Goal: Complete application form

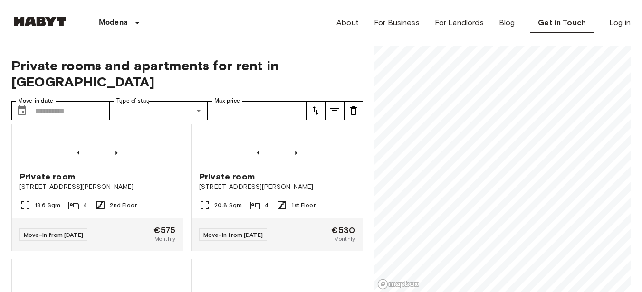
scroll to position [665, 0]
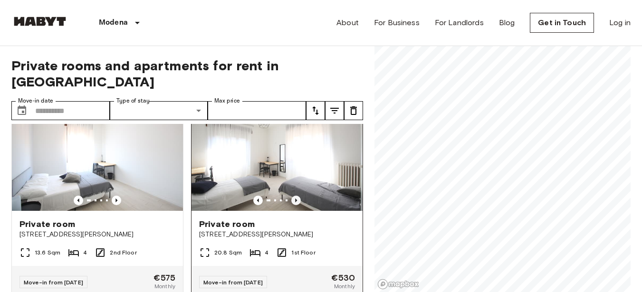
click at [291, 197] on icon "Previous image" at bounding box center [296, 201] width 10 height 10
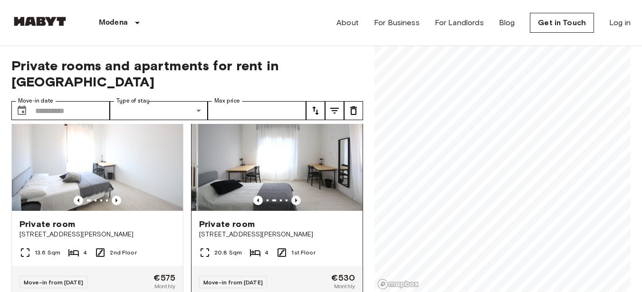
click at [291, 197] on icon "Previous image" at bounding box center [296, 201] width 10 height 10
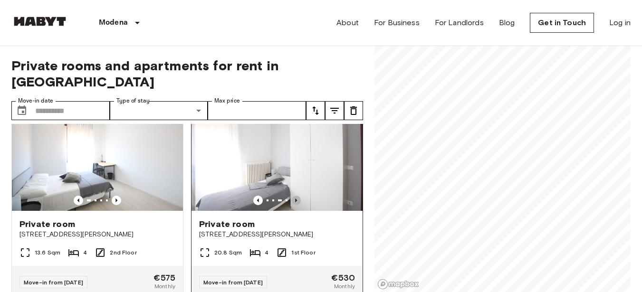
click at [291, 197] on icon "Previous image" at bounding box center [296, 201] width 10 height 10
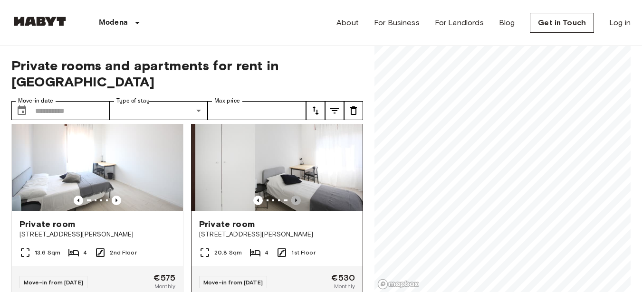
click at [291, 197] on icon "Previous image" at bounding box center [296, 201] width 10 height 10
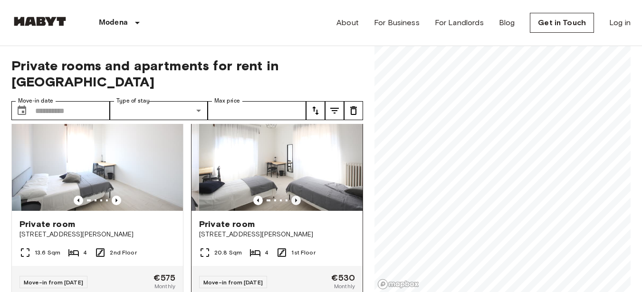
click at [291, 197] on icon "Previous image" at bounding box center [296, 201] width 10 height 10
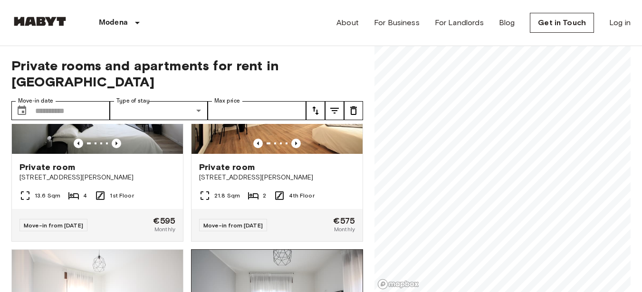
scroll to position [465, 0]
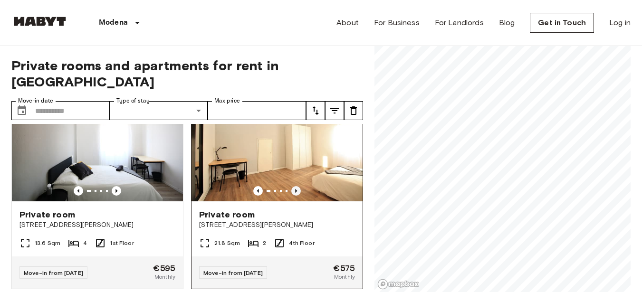
click at [295, 189] on icon "Previous image" at bounding box center [296, 191] width 2 height 4
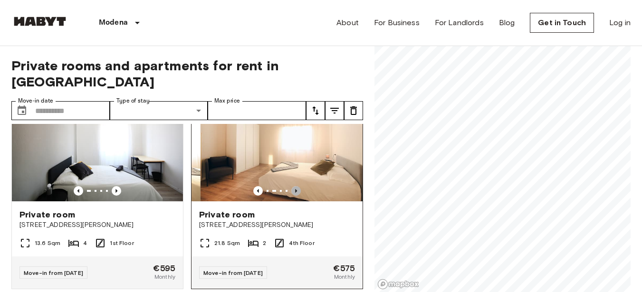
click at [295, 189] on icon "Previous image" at bounding box center [296, 191] width 2 height 4
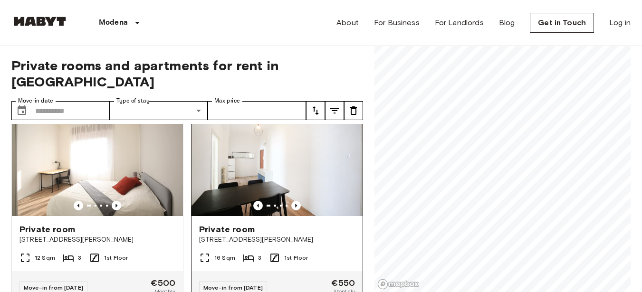
scroll to position [238, 0]
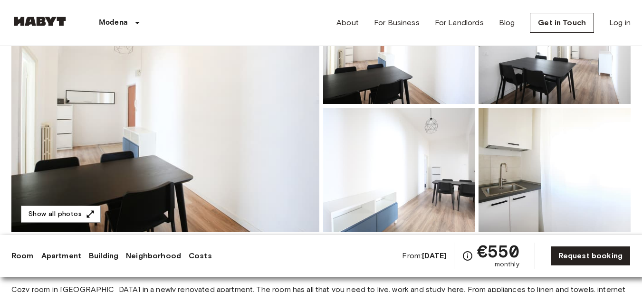
click at [265, 154] on img at bounding box center [165, 106] width 308 height 253
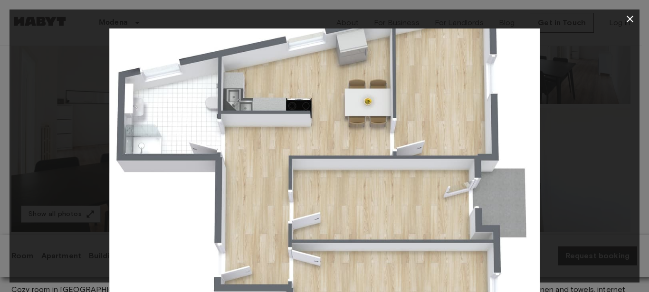
click at [605, 153] on div at bounding box center [325, 172] width 630 height 287
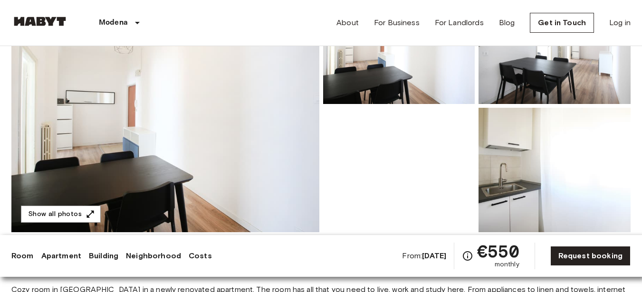
scroll to position [238, 0]
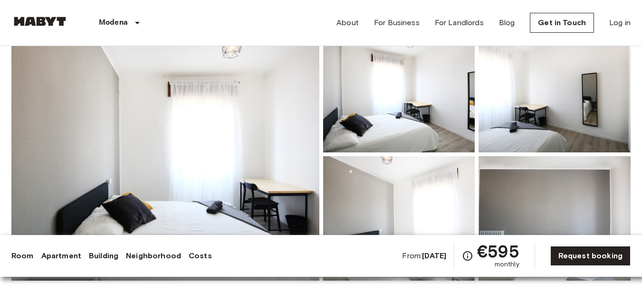
scroll to position [95, 0]
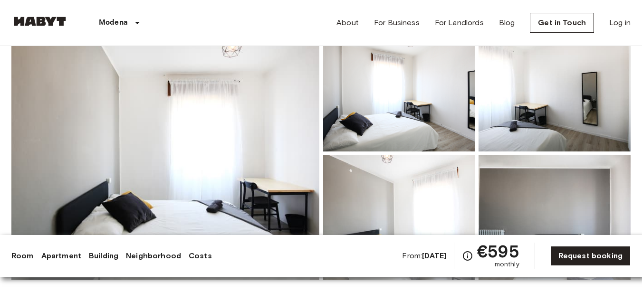
click at [173, 134] on img at bounding box center [165, 153] width 308 height 253
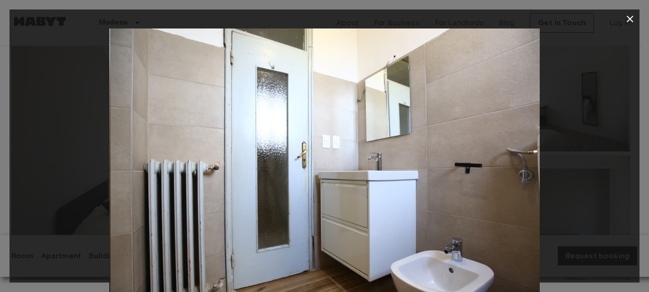
click at [602, 122] on div at bounding box center [325, 172] width 630 height 287
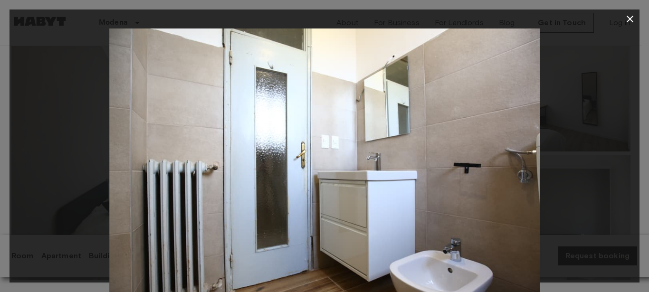
click at [627, 19] on icon "button" at bounding box center [629, 18] width 11 height 11
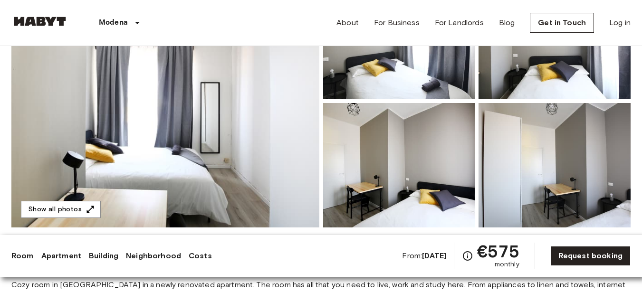
scroll to position [143, 0]
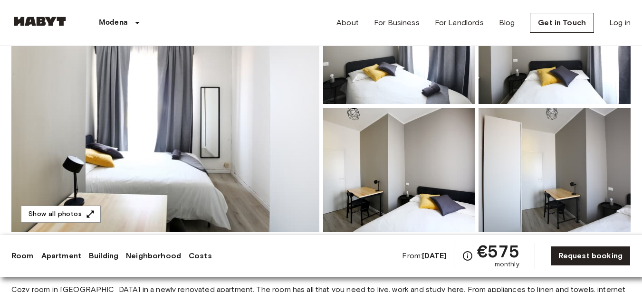
click at [576, 155] on img at bounding box center [555, 170] width 152 height 125
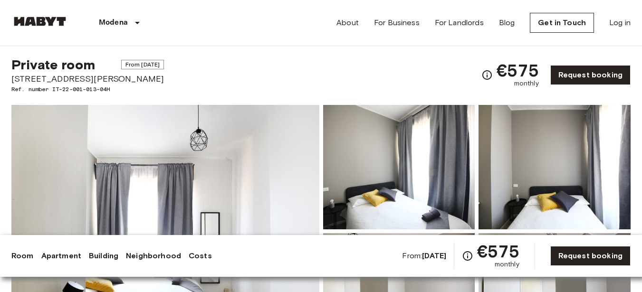
scroll to position [0, 0]
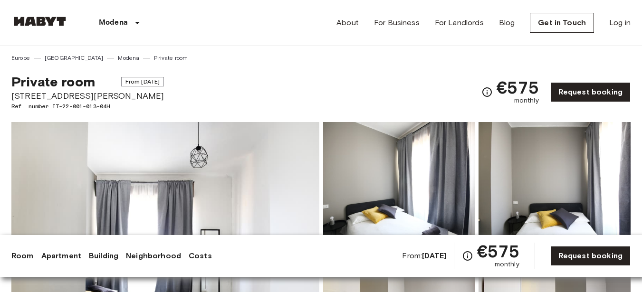
drag, startPoint x: 107, startPoint y: 81, endPoint x: 159, endPoint y: 84, distance: 51.9
click at [156, 86] on div "Private room From Oct 1 2025 Via Giuseppe Soli 9 Ref. number IT-22-001-013-04H …" at bounding box center [320, 86] width 619 height 48
click at [159, 83] on div "Private room From Oct 1 2025 Via Giuseppe Soli 9 Ref. number IT-22-001-013-04H …" at bounding box center [320, 86] width 619 height 48
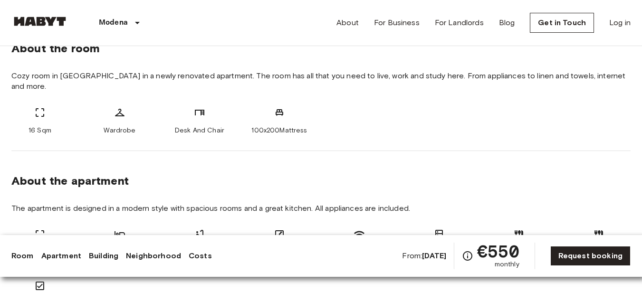
scroll to position [285, 0]
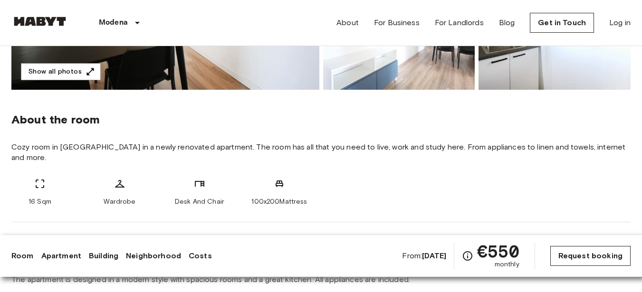
click at [597, 260] on link "Request booking" at bounding box center [590, 256] width 80 height 20
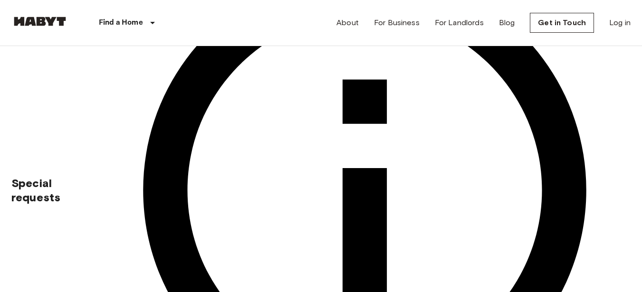
scroll to position [333, 0]
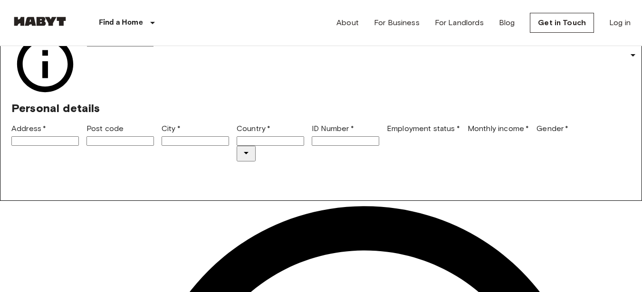
scroll to position [95, 0]
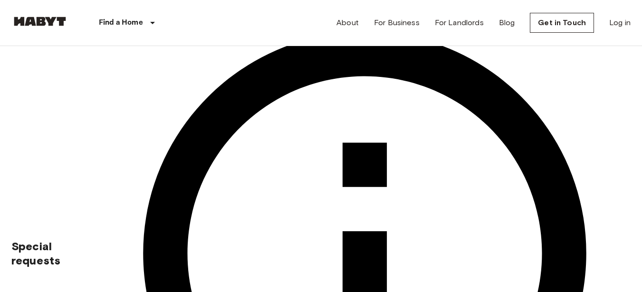
scroll to position [190, 0]
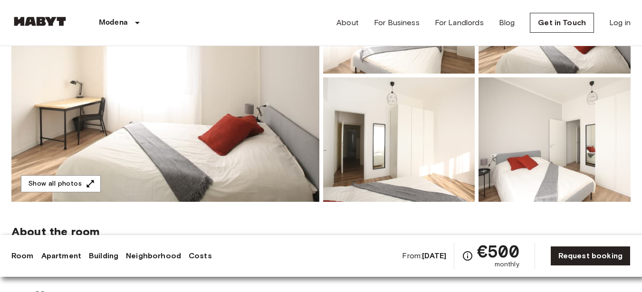
scroll to position [190, 0]
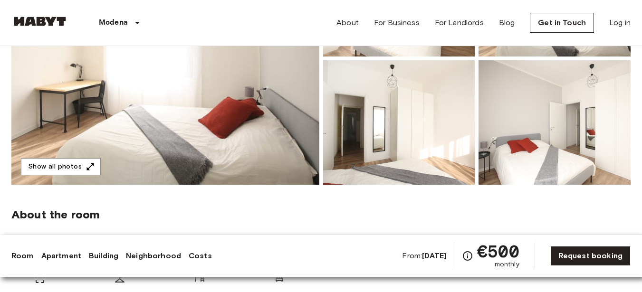
click at [207, 124] on img at bounding box center [165, 58] width 308 height 253
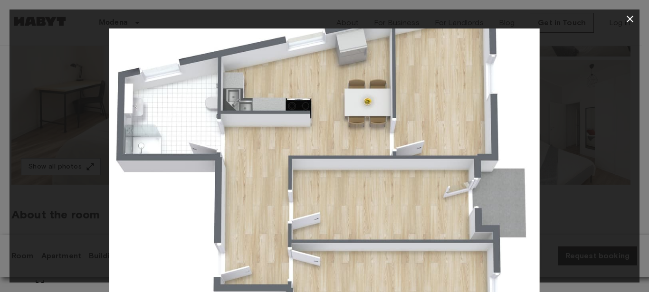
click at [548, 110] on div at bounding box center [325, 172] width 630 height 287
click at [627, 19] on icon "button" at bounding box center [629, 18] width 11 height 11
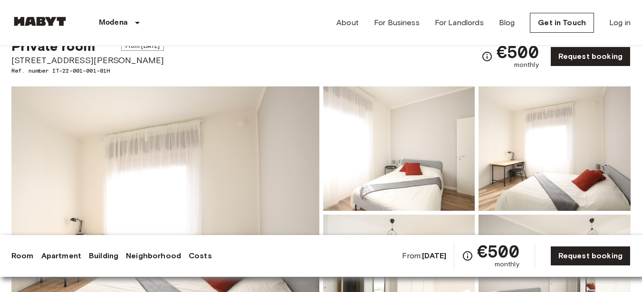
scroll to position [95, 0]
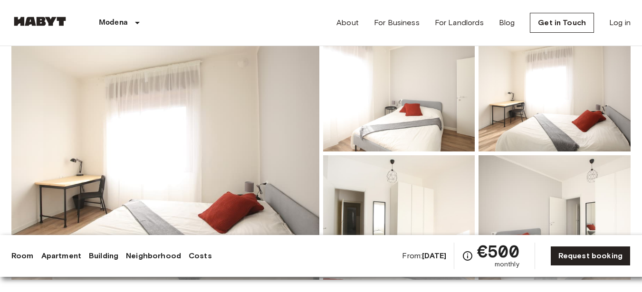
click at [178, 154] on img at bounding box center [165, 153] width 308 height 253
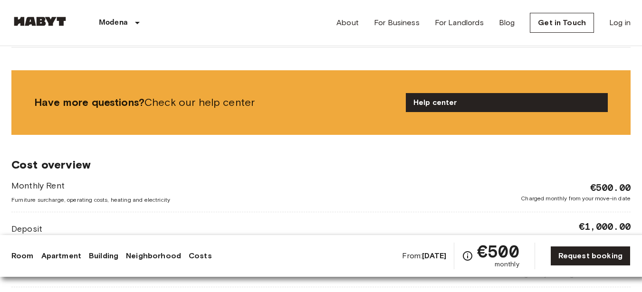
scroll to position [1093, 0]
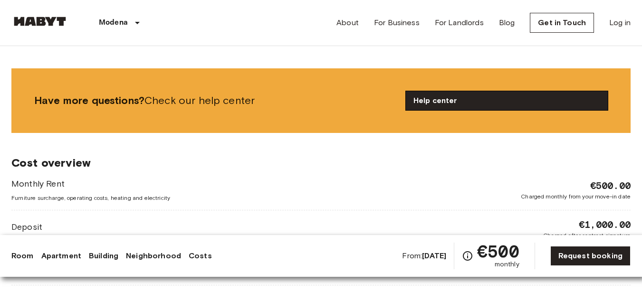
click at [480, 91] on link "Help center" at bounding box center [507, 100] width 202 height 19
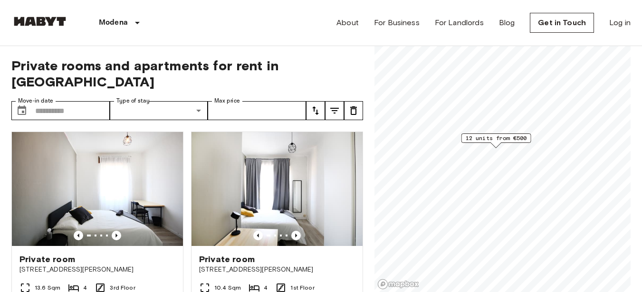
drag, startPoint x: 120, startPoint y: 194, endPoint x: 0, endPoint y: 134, distance: 134.1
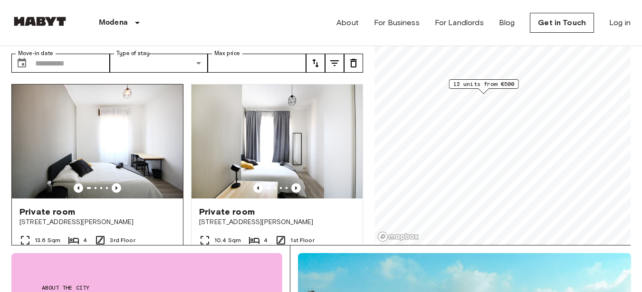
scroll to position [48, 0]
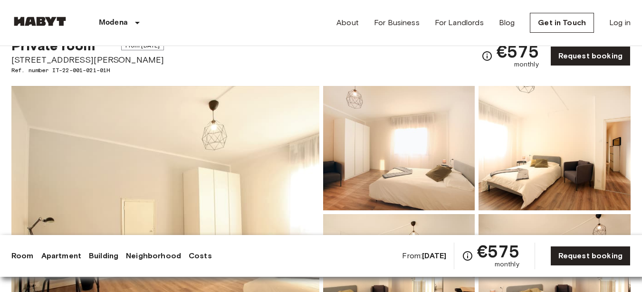
scroll to position [143, 0]
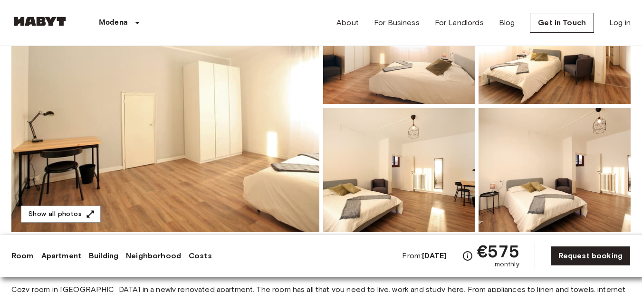
click at [225, 154] on img at bounding box center [165, 106] width 308 height 253
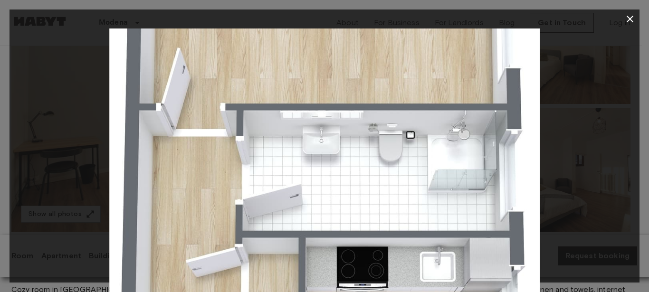
click at [590, 65] on div at bounding box center [325, 172] width 630 height 287
click at [625, 17] on icon "button" at bounding box center [629, 18] width 11 height 11
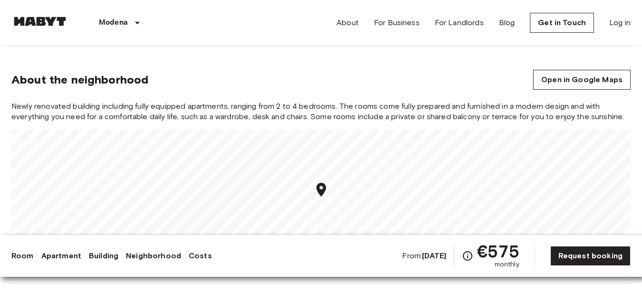
scroll to position [808, 0]
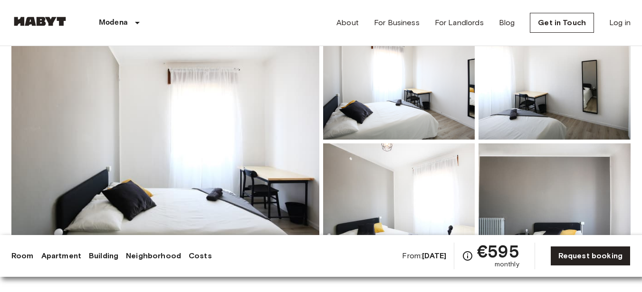
scroll to position [95, 0]
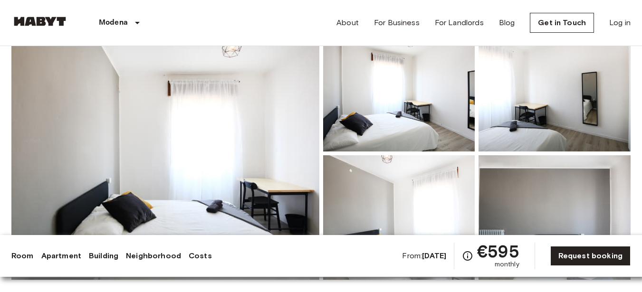
click at [232, 173] on img at bounding box center [165, 153] width 308 height 253
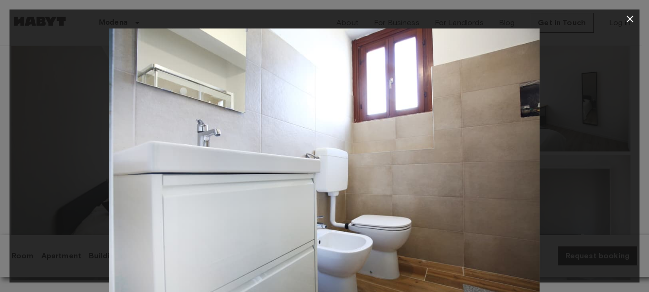
click at [602, 125] on div at bounding box center [325, 172] width 630 height 287
click at [627, 17] on icon "button" at bounding box center [629, 18] width 11 height 11
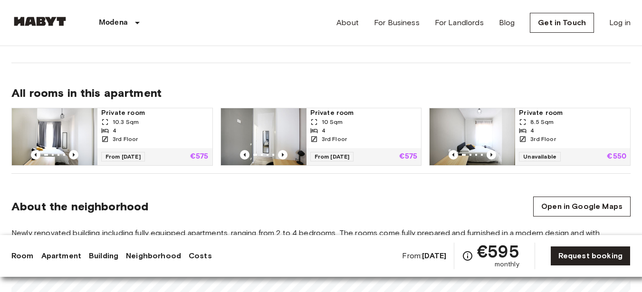
scroll to position [808, 0]
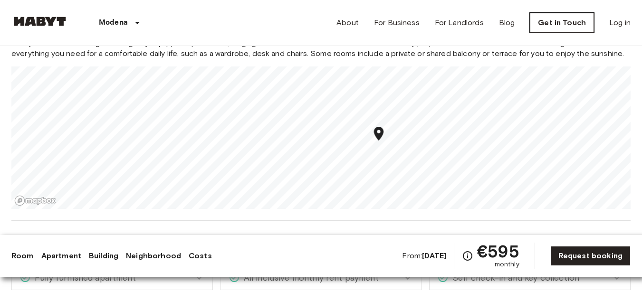
click at [559, 18] on link "Get in Touch" at bounding box center [562, 23] width 64 height 20
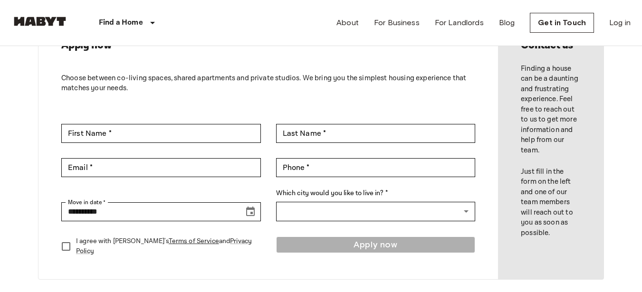
scroll to position [48, 0]
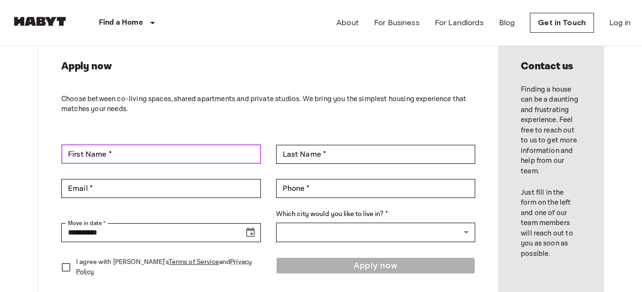
click at [166, 155] on input "First Name *" at bounding box center [161, 154] width 200 height 19
type input "*"
type input "*****"
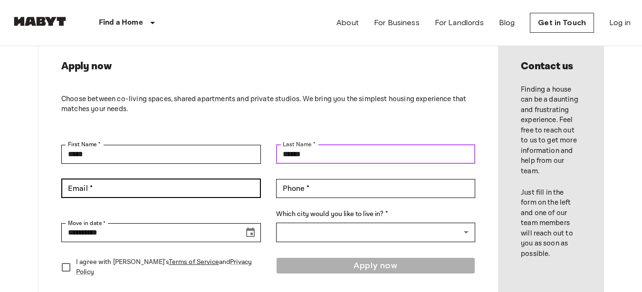
type input "******"
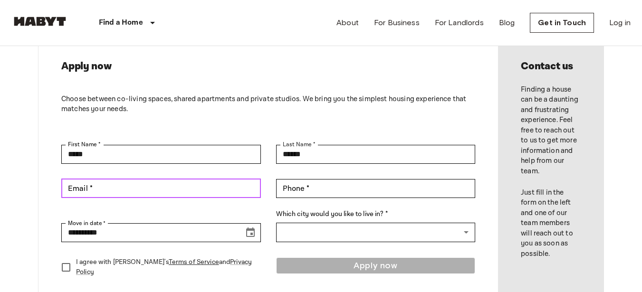
click at [179, 185] on input "Email *" at bounding box center [161, 188] width 200 height 19
type input "**********"
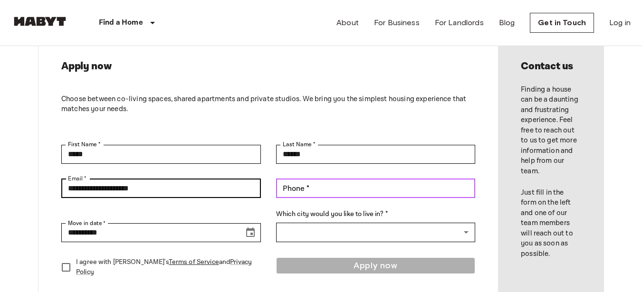
type input "**********"
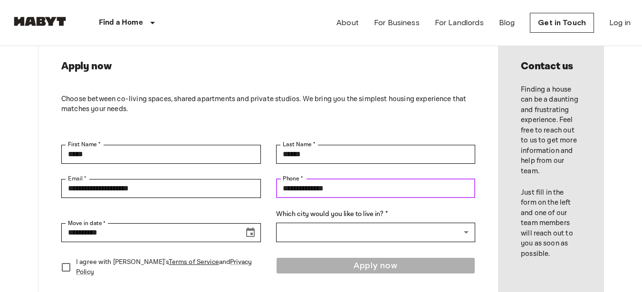
click at [325, 189] on input "**********" at bounding box center [376, 188] width 200 height 19
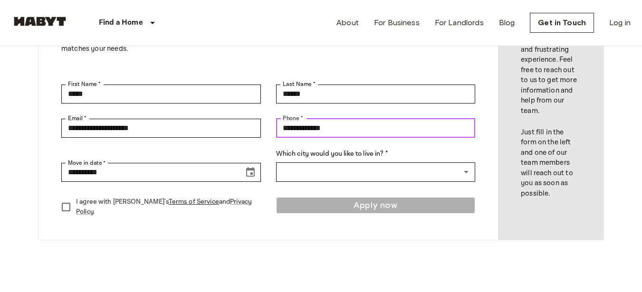
scroll to position [190, 0]
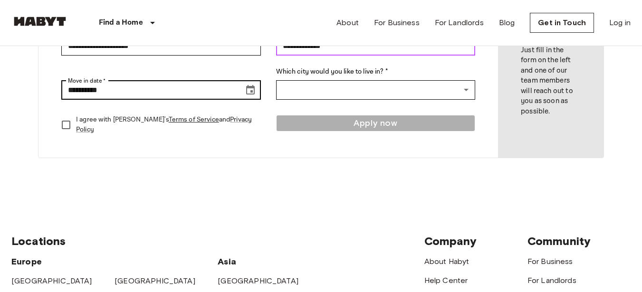
type input "**********"
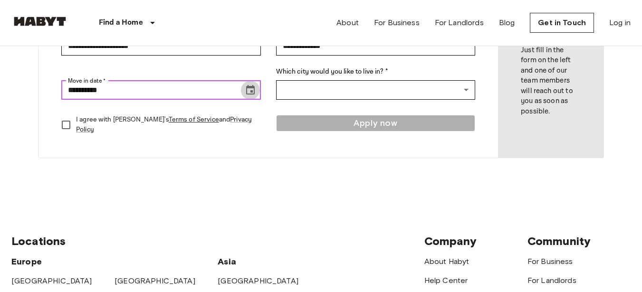
click at [255, 89] on icon "Choose date, selected date is Sep 16, 2025" at bounding box center [250, 90] width 11 height 11
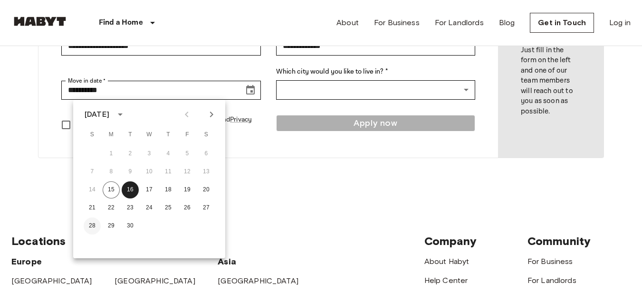
click at [96, 224] on button "28" at bounding box center [92, 226] width 17 height 17
type input "**********"
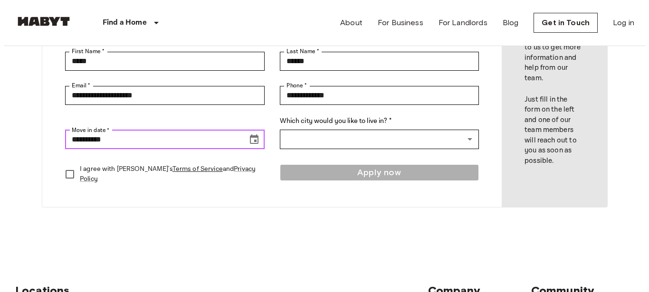
scroll to position [95, 0]
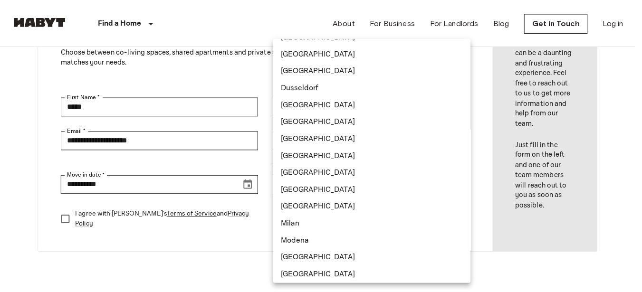
scroll to position [48, 0]
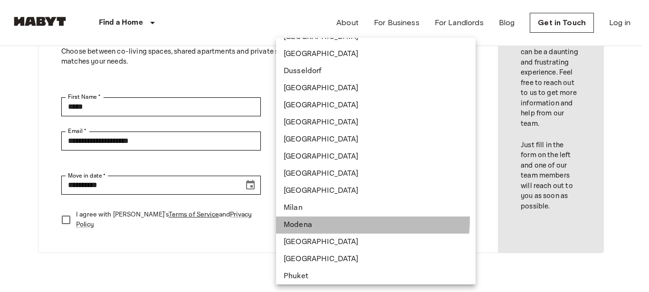
click at [319, 219] on li "Modena" at bounding box center [376, 225] width 200 height 17
type input "******"
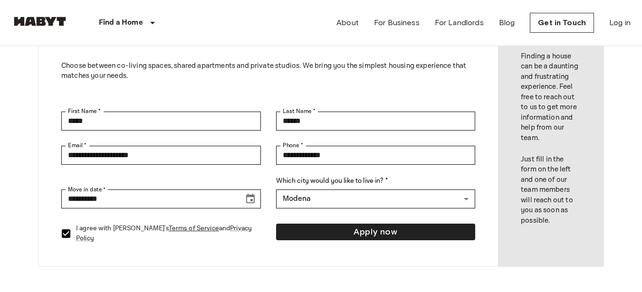
scroll to position [95, 0]
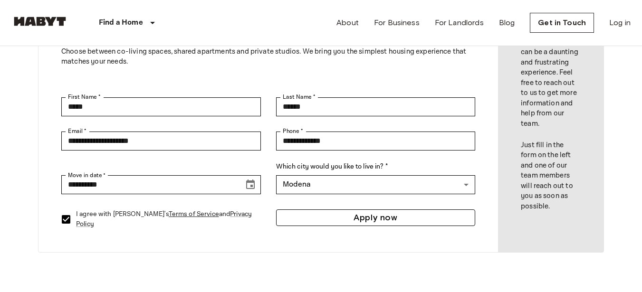
click at [325, 223] on button "Apply now" at bounding box center [376, 218] width 200 height 17
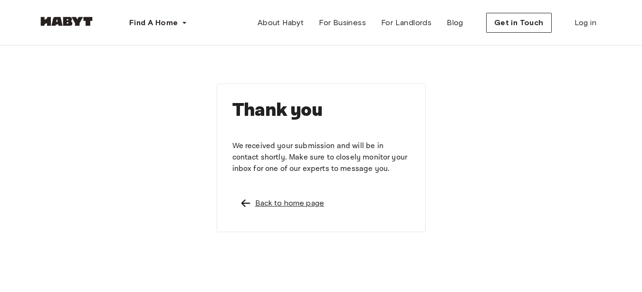
click at [262, 205] on div "Back to home page" at bounding box center [289, 203] width 69 height 11
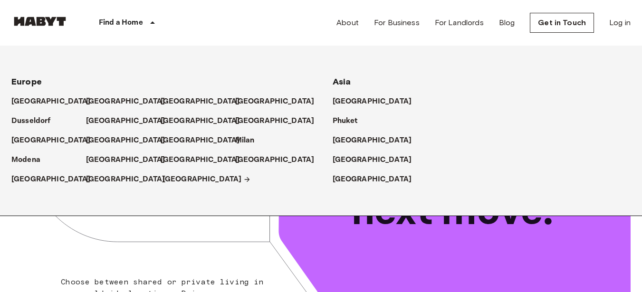
click at [175, 181] on p "[GEOGRAPHIC_DATA]" at bounding box center [202, 179] width 79 height 11
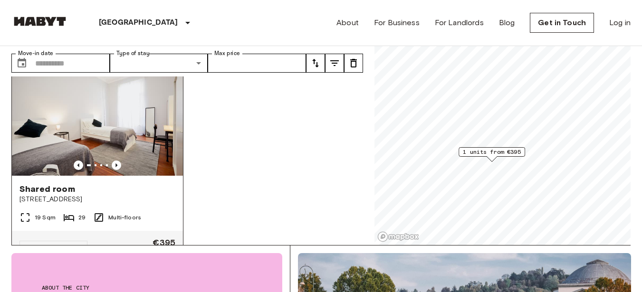
scroll to position [9, 0]
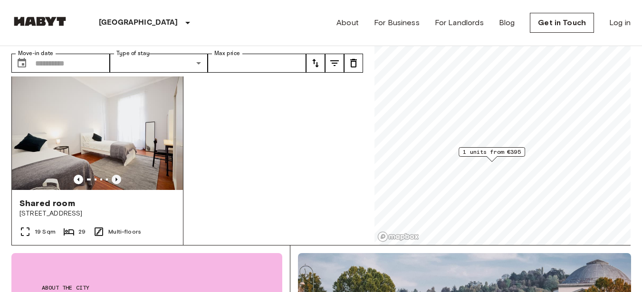
click at [115, 175] on icon "Previous image" at bounding box center [117, 180] width 10 height 10
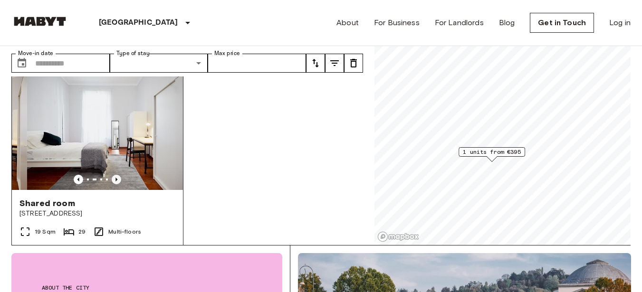
click at [115, 175] on icon "Previous image" at bounding box center [117, 180] width 10 height 10
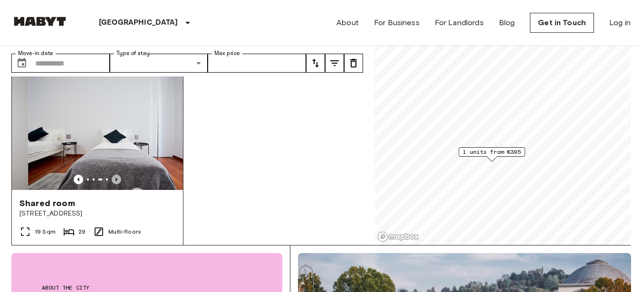
click at [115, 175] on icon "Previous image" at bounding box center [117, 180] width 10 height 10
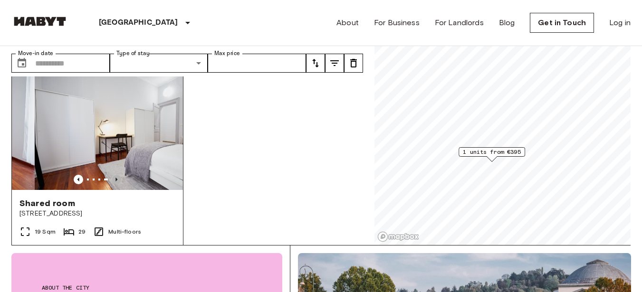
click at [115, 175] on icon "Previous image" at bounding box center [117, 180] width 10 height 10
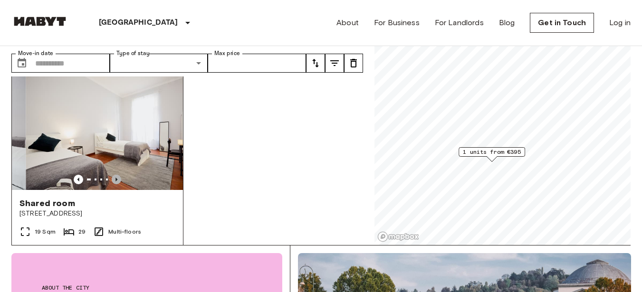
click at [115, 175] on icon "Previous image" at bounding box center [117, 180] width 10 height 10
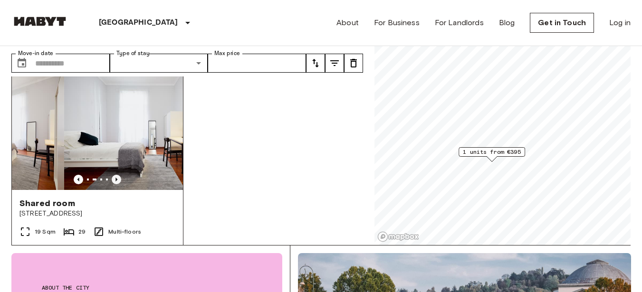
click at [115, 175] on icon "Previous image" at bounding box center [117, 180] width 10 height 10
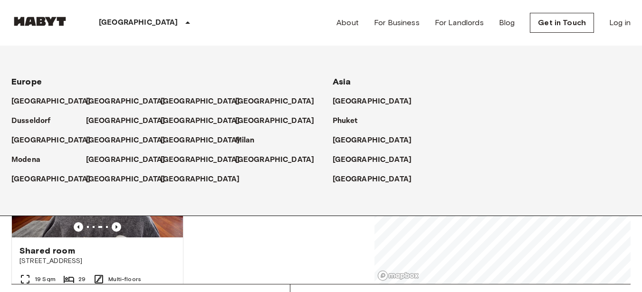
scroll to position [0, 0]
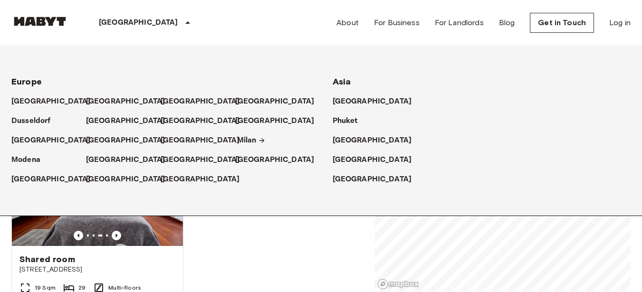
click at [240, 140] on p "Milan" at bounding box center [246, 140] width 19 height 11
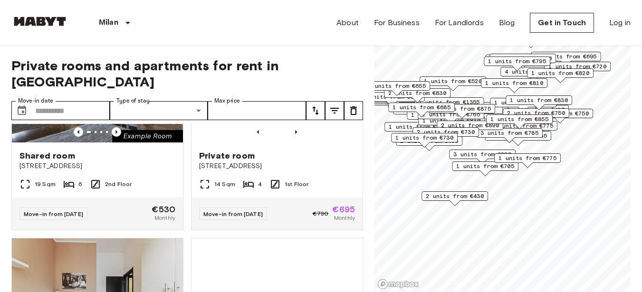
scroll to position [95, 0]
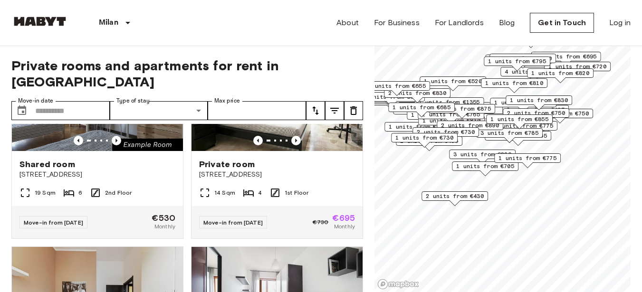
click at [333, 105] on icon "tune" at bounding box center [334, 110] width 11 height 11
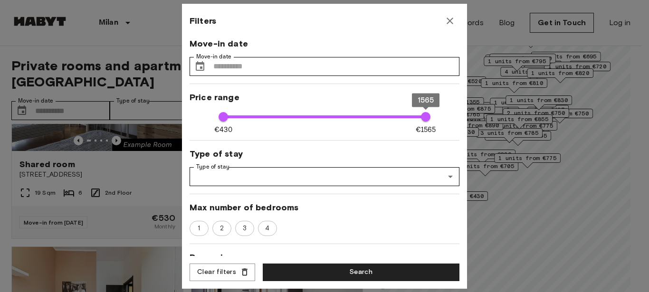
type input "****"
type input "*****"
type input "****"
type input "*****"
type input "****"
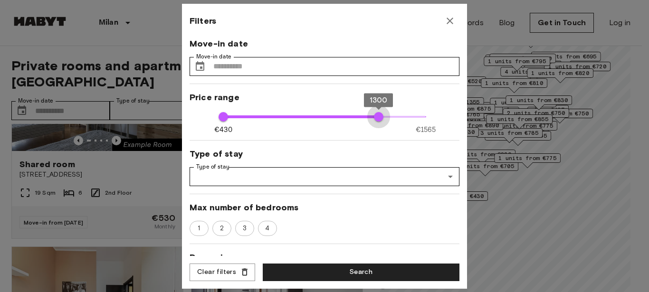
type input "*****"
type input "***"
type input "*****"
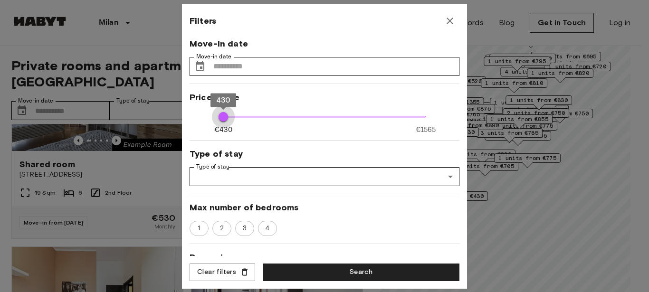
drag, startPoint x: 374, startPoint y: 122, endPoint x: 144, endPoint y: 138, distance: 230.1
click at [144, 138] on div "Filters Move-in date Move-in date ​ Move-in date Price range €430 €1565 430 430…" at bounding box center [324, 146] width 649 height 292
click at [324, 262] on div "Filters Move-in date Move-in date ​ Move-in date Price range €430 €1565 430 430…" at bounding box center [324, 146] width 285 height 285
click at [324, 270] on button "Search" at bounding box center [361, 273] width 197 height 18
type input "***"
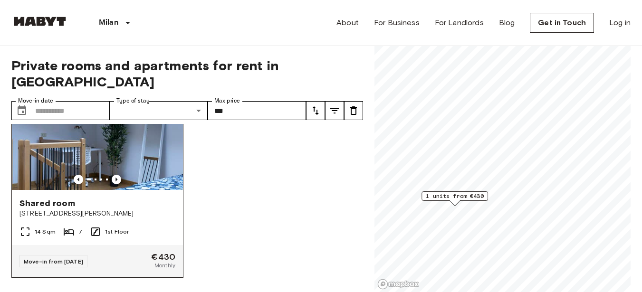
scroll to position [9, 0]
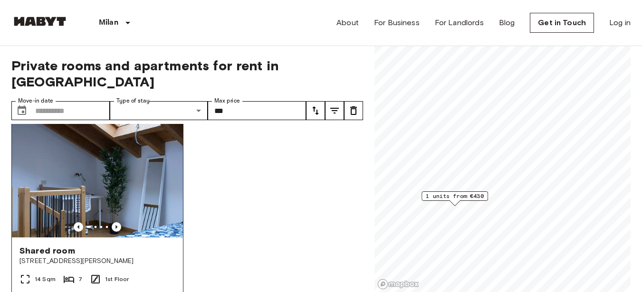
click at [113, 213] on img at bounding box center [97, 181] width 171 height 114
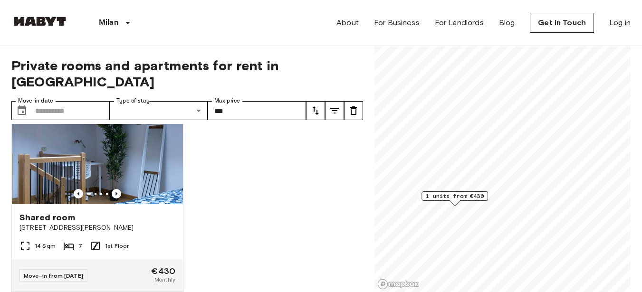
scroll to position [56, 0]
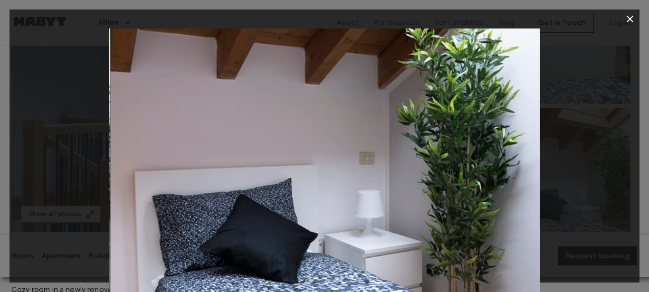
click at [581, 151] on div at bounding box center [325, 172] width 630 height 287
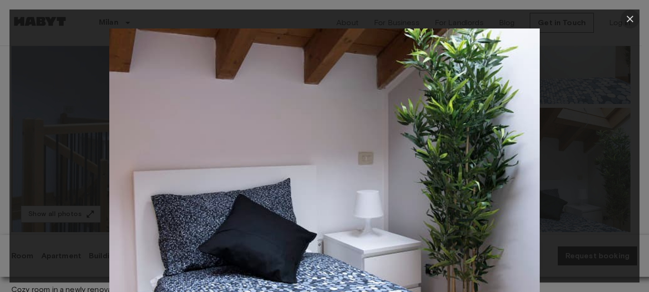
click at [630, 12] on button "button" at bounding box center [630, 19] width 19 height 19
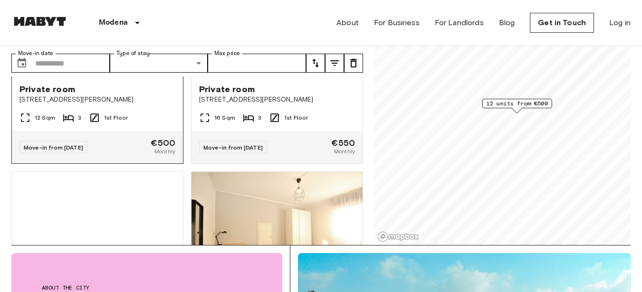
scroll to position [285, 0]
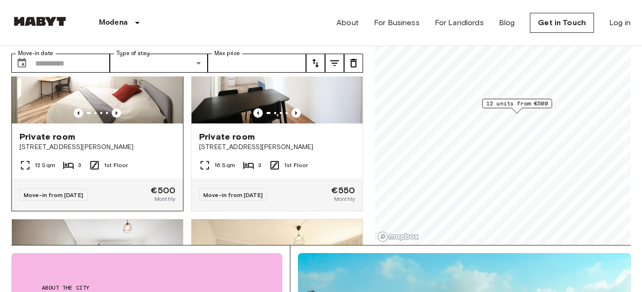
click at [68, 131] on span "Private room" at bounding box center [47, 136] width 56 height 11
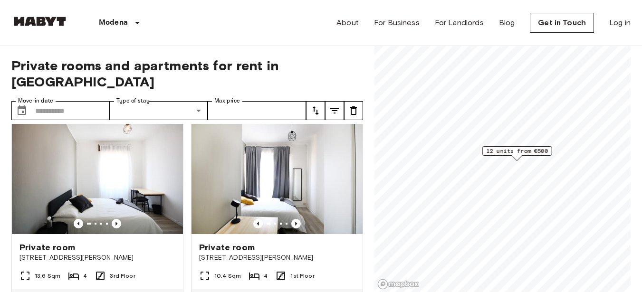
scroll to position [0, 0]
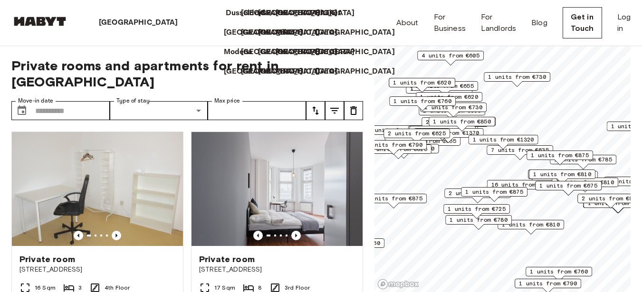
click at [226, 19] on p "Dusseldorf" at bounding box center [245, 13] width 39 height 11
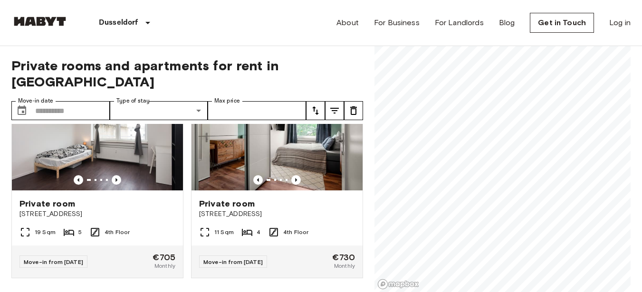
scroll to position [700, 0]
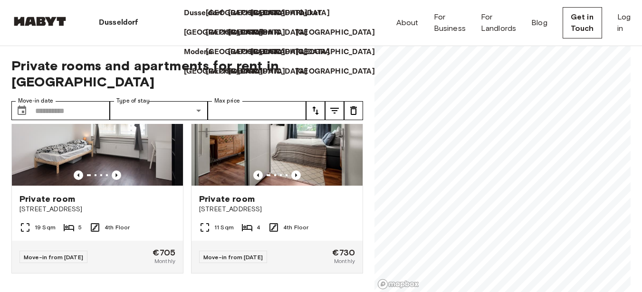
click at [252, 38] on p "Milan" at bounding box center [261, 32] width 19 height 11
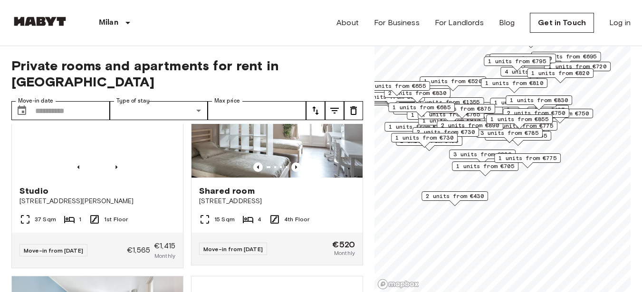
scroll to position [760, 0]
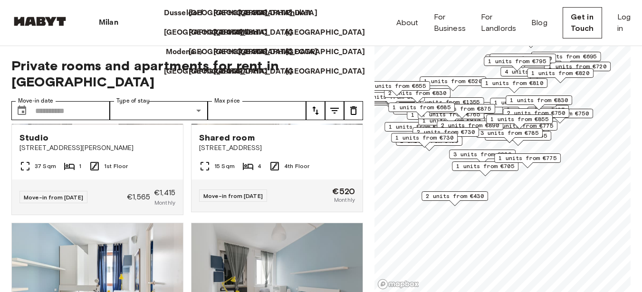
click at [166, 58] on p "Modena" at bounding box center [180, 52] width 29 height 11
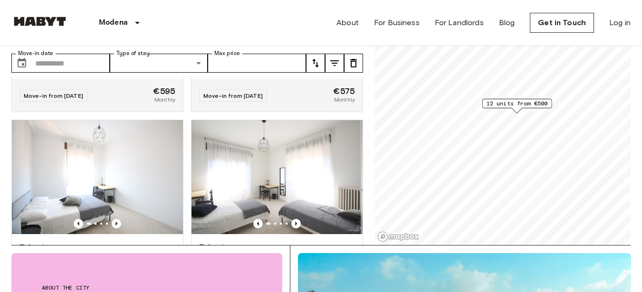
scroll to position [618, 0]
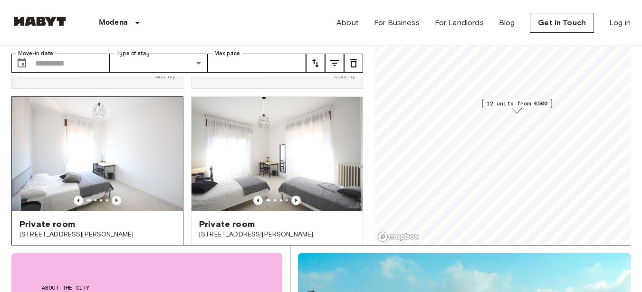
click at [115, 199] on icon "Previous image" at bounding box center [116, 201] width 2 height 4
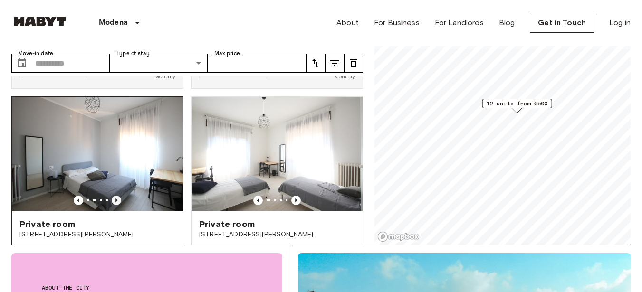
click at [115, 199] on icon "Previous image" at bounding box center [116, 201] width 2 height 4
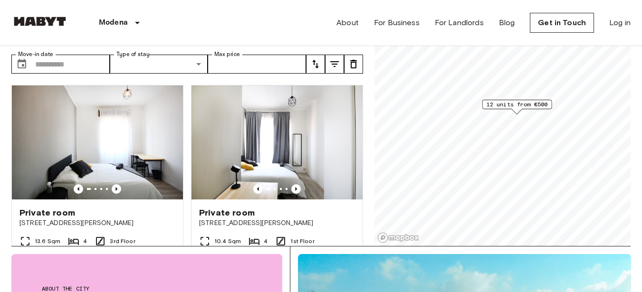
scroll to position [0, 0]
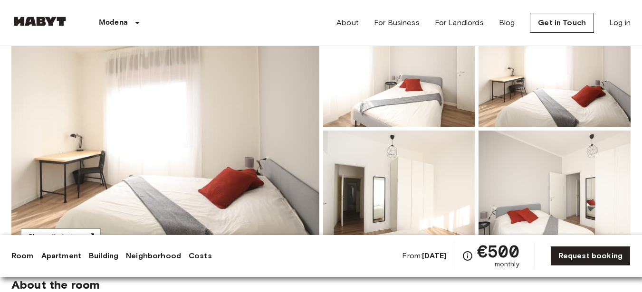
scroll to position [143, 0]
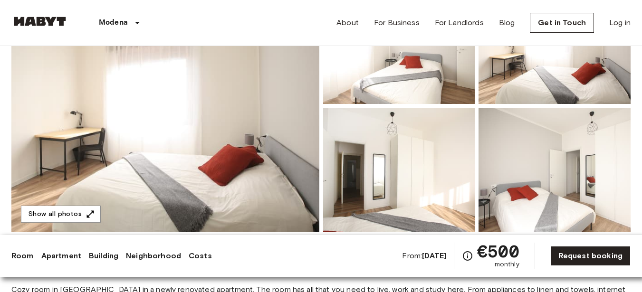
click at [194, 140] on img at bounding box center [165, 106] width 308 height 253
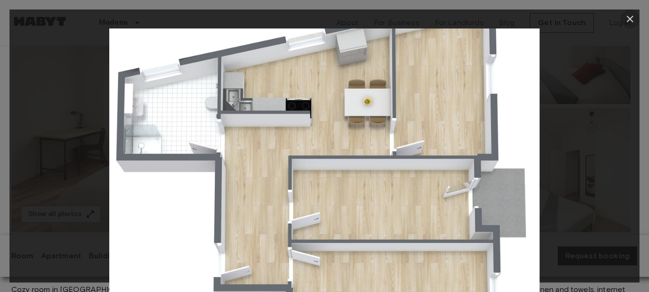
click at [635, 23] on icon "button" at bounding box center [629, 18] width 11 height 11
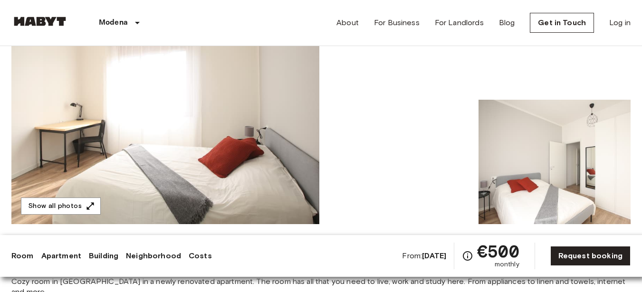
scroll to position [0, 0]
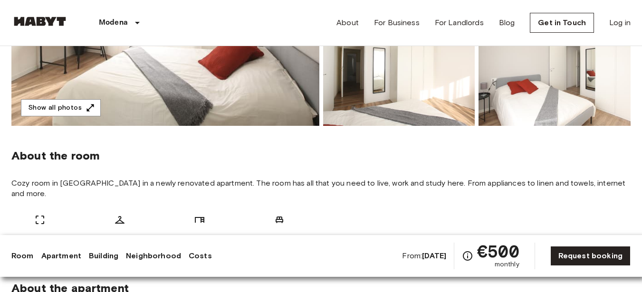
scroll to position [95, 0]
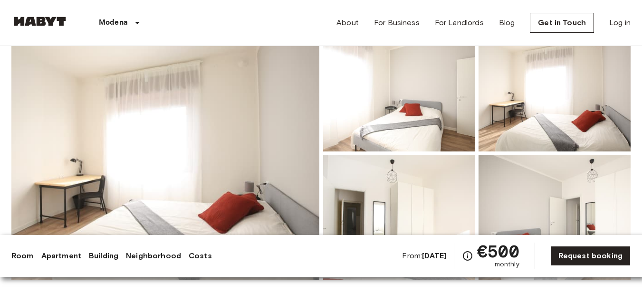
click at [248, 118] on img at bounding box center [165, 153] width 308 height 253
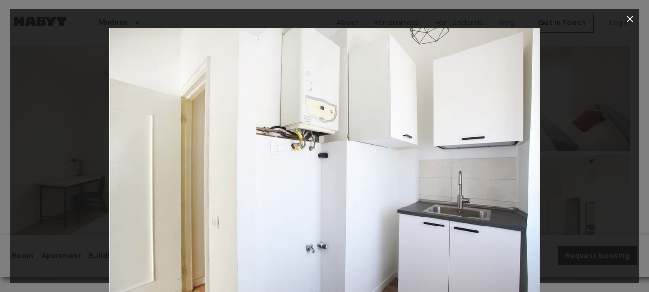
click at [612, 45] on div at bounding box center [325, 172] width 630 height 287
click at [627, 19] on icon "button" at bounding box center [629, 18] width 11 height 11
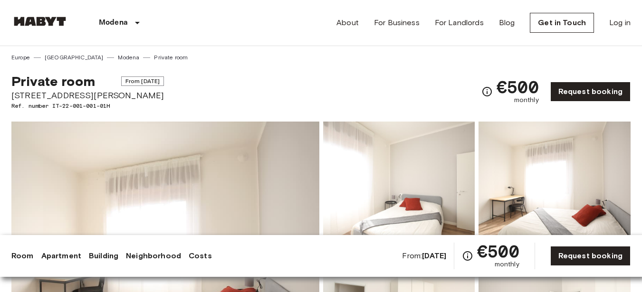
scroll to position [0, 0]
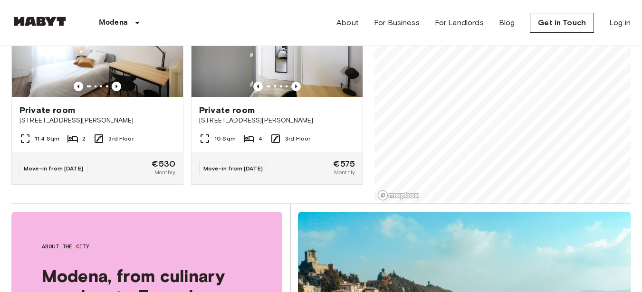
scroll to position [48, 0]
